Goal: Task Accomplishment & Management: Manage account settings

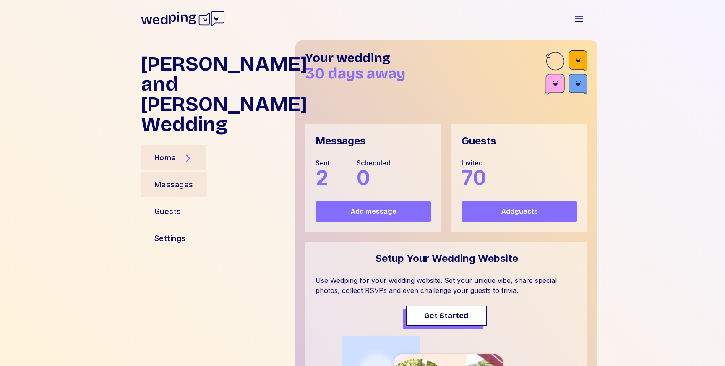
click at [186, 179] on div "Messages" at bounding box center [173, 185] width 39 height 12
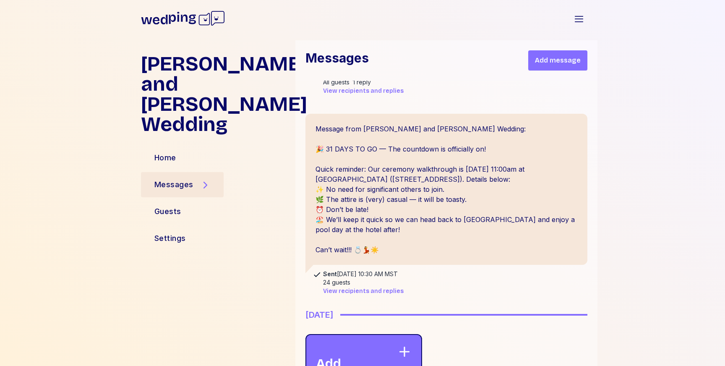
scroll to position [173, 0]
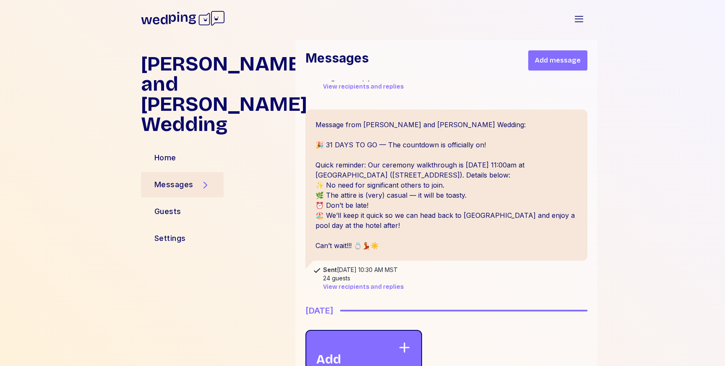
click at [376, 283] on span "View recipients and replies" at bounding box center [363, 287] width 81 height 8
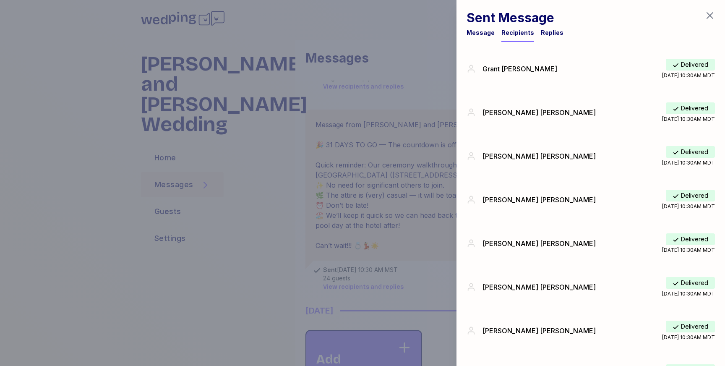
click at [525, 116] on div "[PERSON_NAME]" at bounding box center [573, 112] width 180 height 10
click at [518, 113] on div "[PERSON_NAME]" at bounding box center [573, 112] width 180 height 10
click at [256, 212] on div at bounding box center [362, 183] width 725 height 366
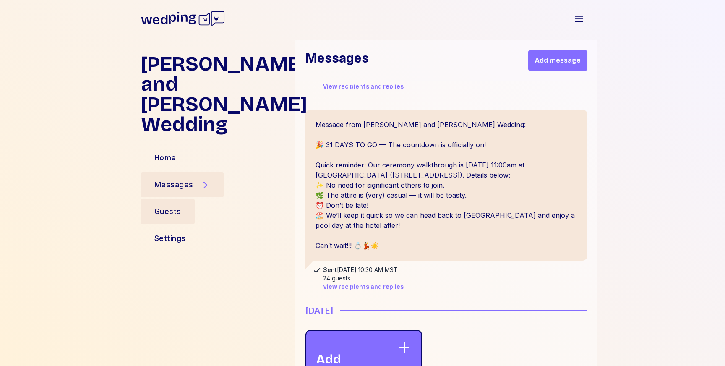
click at [192, 199] on div "Guests" at bounding box center [168, 211] width 54 height 25
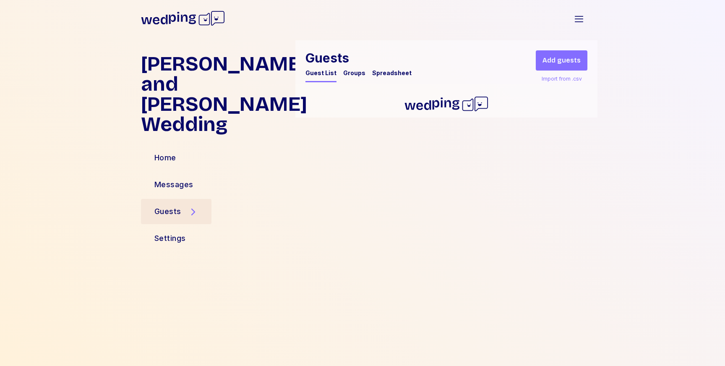
scroll to position [0, 0]
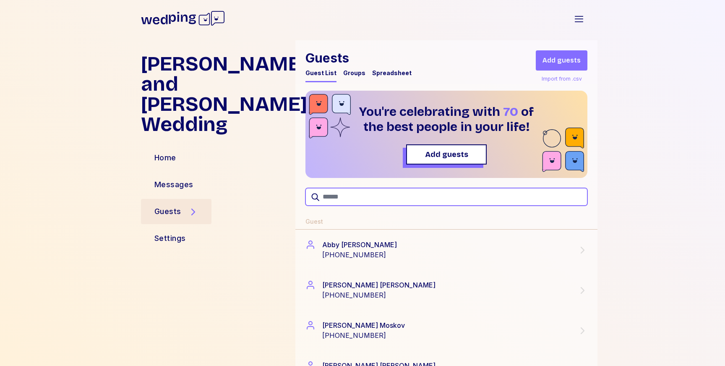
click at [359, 193] on input "text" at bounding box center [447, 197] width 282 height 18
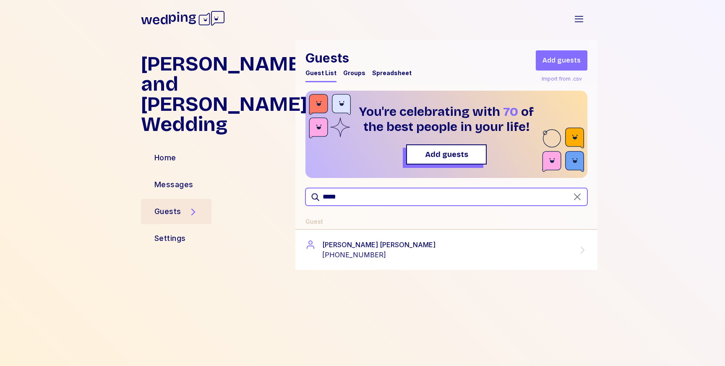
type input "*****"
click at [361, 251] on div "[PHONE_NUMBER]" at bounding box center [378, 255] width 113 height 10
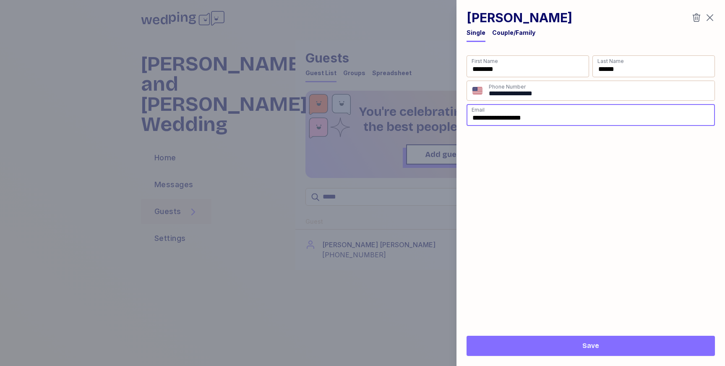
click at [517, 118] on input "**********" at bounding box center [591, 115] width 248 height 22
type input "**********"
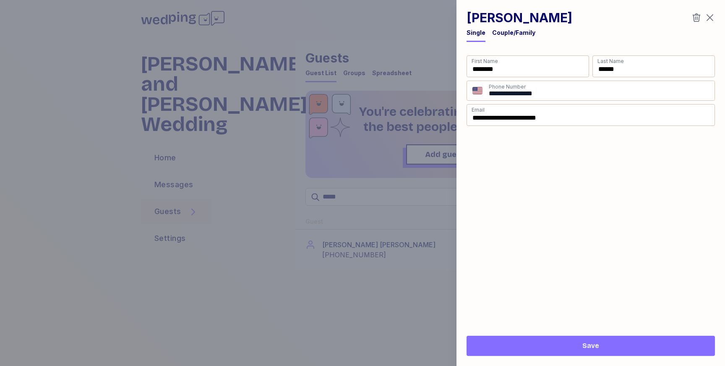
click at [538, 344] on span "Save" at bounding box center [590, 346] width 235 height 10
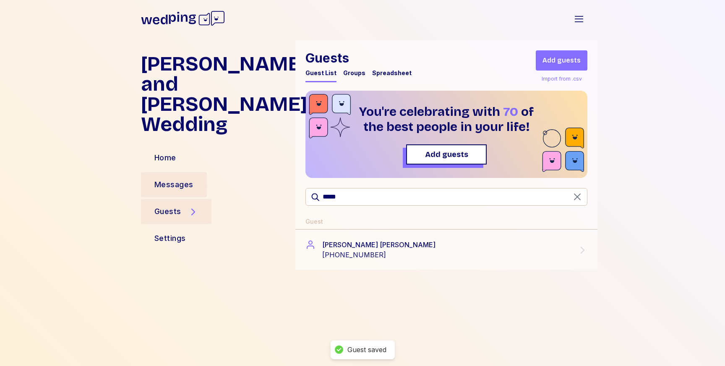
click at [175, 179] on div "Messages" at bounding box center [173, 185] width 39 height 12
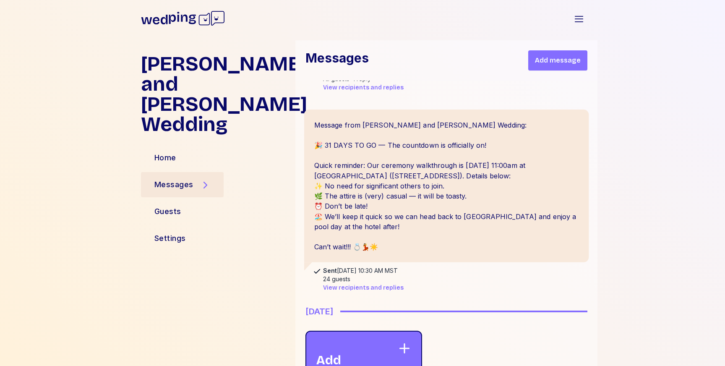
scroll to position [173, 0]
click at [347, 283] on span "View recipients and replies" at bounding box center [363, 287] width 81 height 8
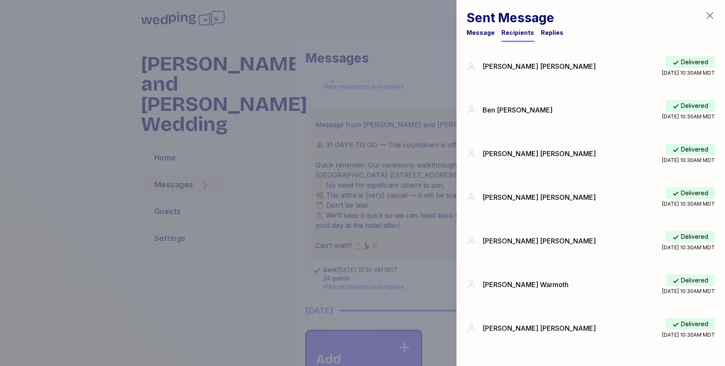
scroll to position [707, 0]
